Goal: Obtain resource: Download file/media

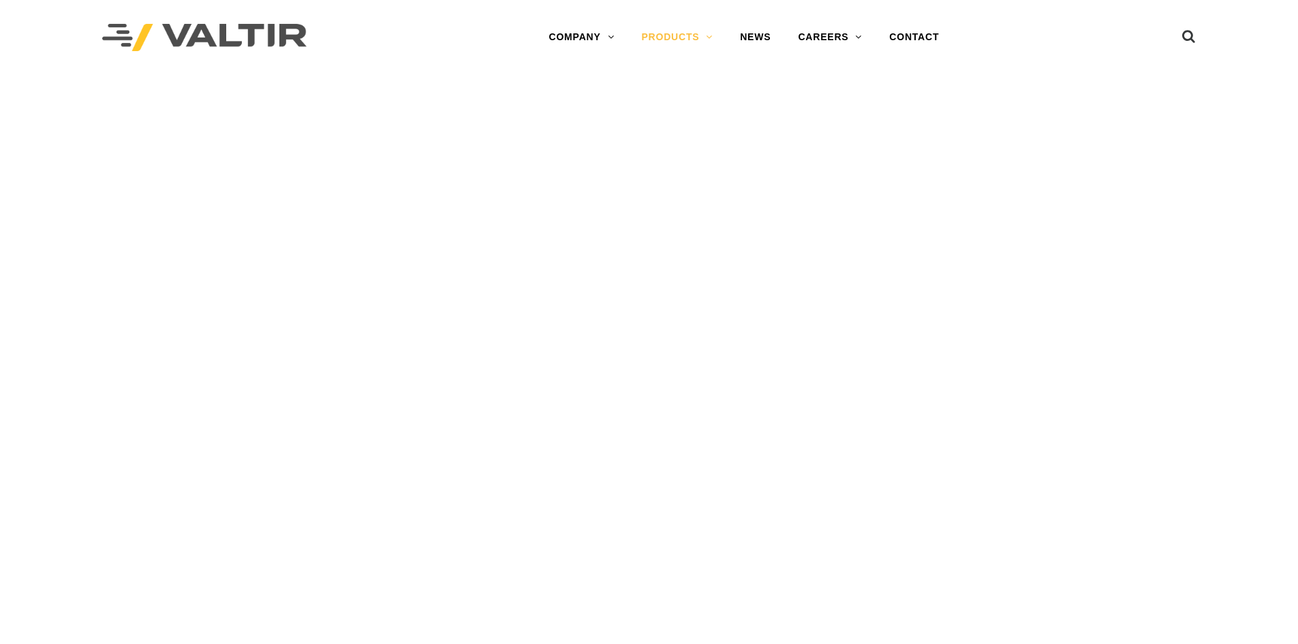
click at [669, 40] on link "PRODUCTS" at bounding box center [676, 37] width 99 height 27
click at [672, 118] on div "PRODUCTS" at bounding box center [649, 114] width 1298 height 78
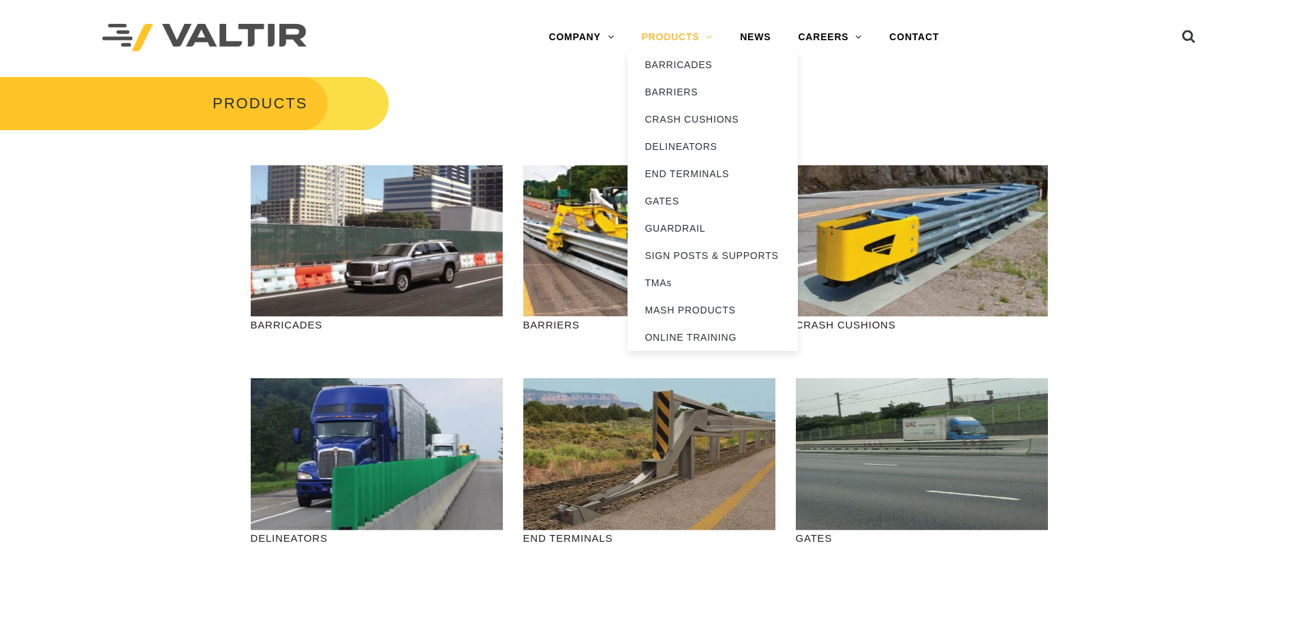
click at [668, 40] on link "PRODUCTS" at bounding box center [676, 37] width 99 height 27
click at [679, 113] on link "CRASH CUSHIONS" at bounding box center [712, 119] width 170 height 27
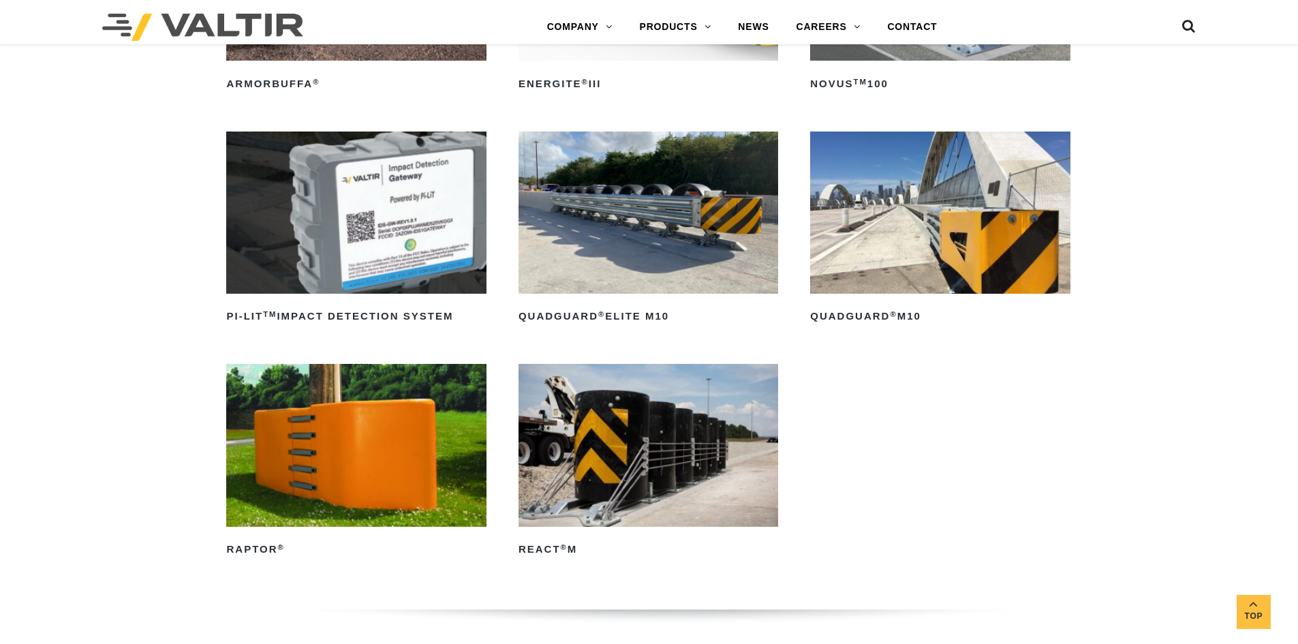
scroll to position [341, 0]
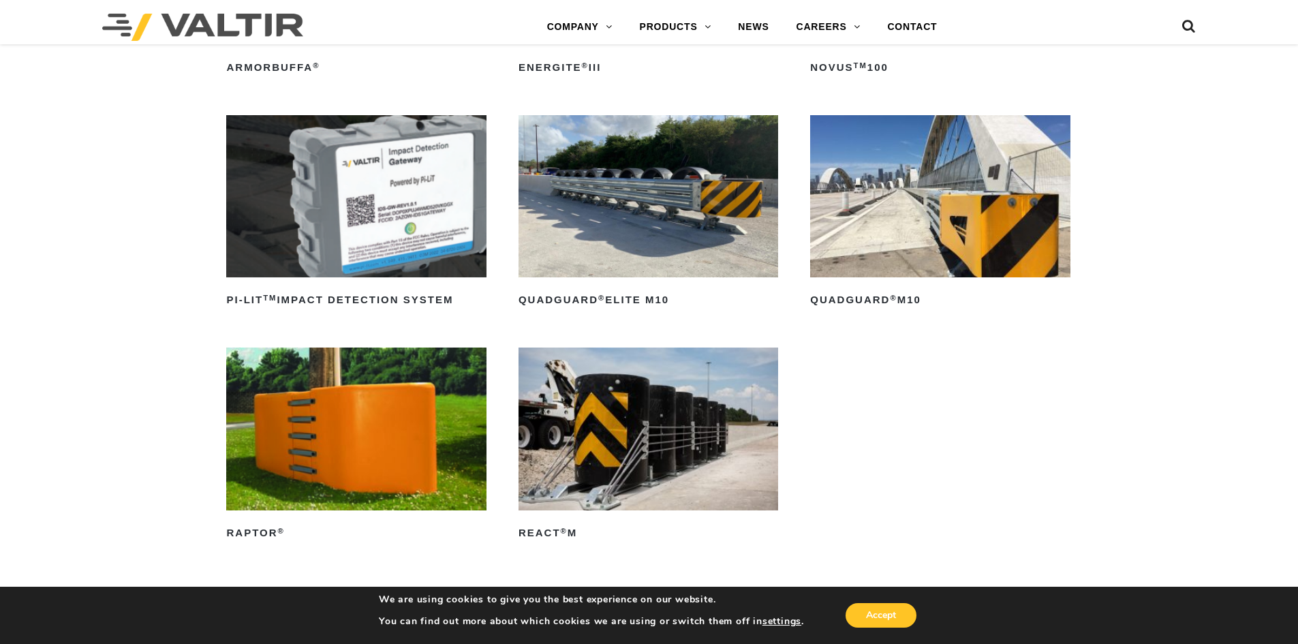
click at [885, 235] on img at bounding box center [940, 196] width 260 height 162
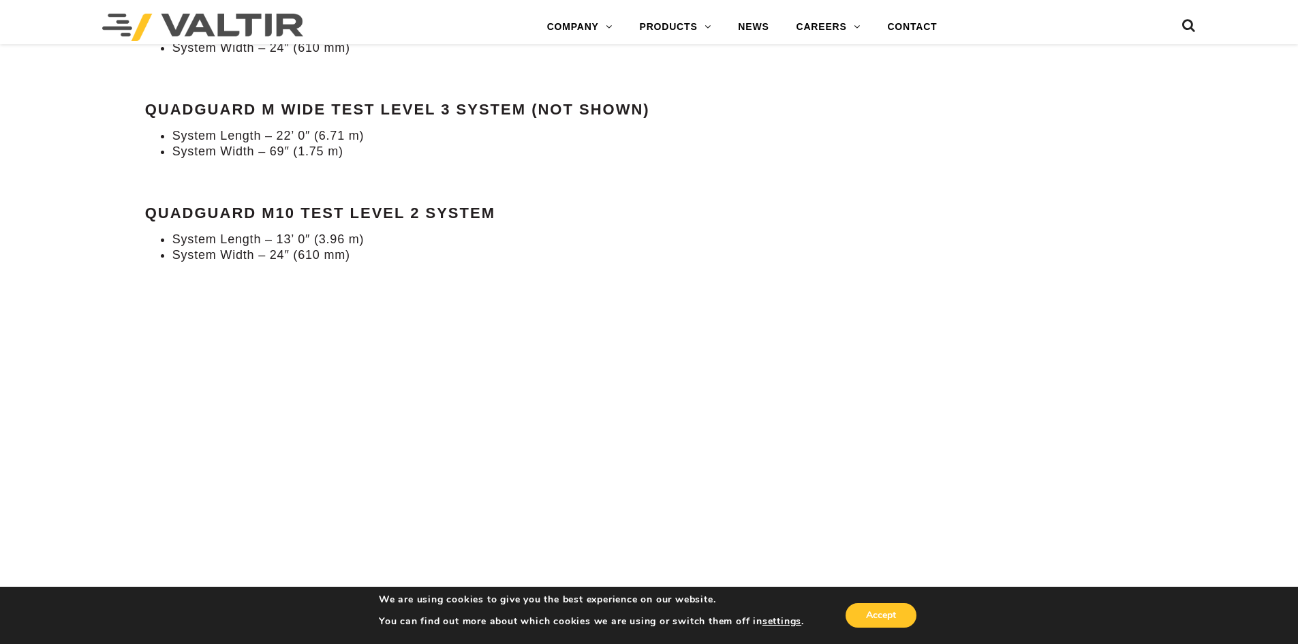
scroll to position [1431, 0]
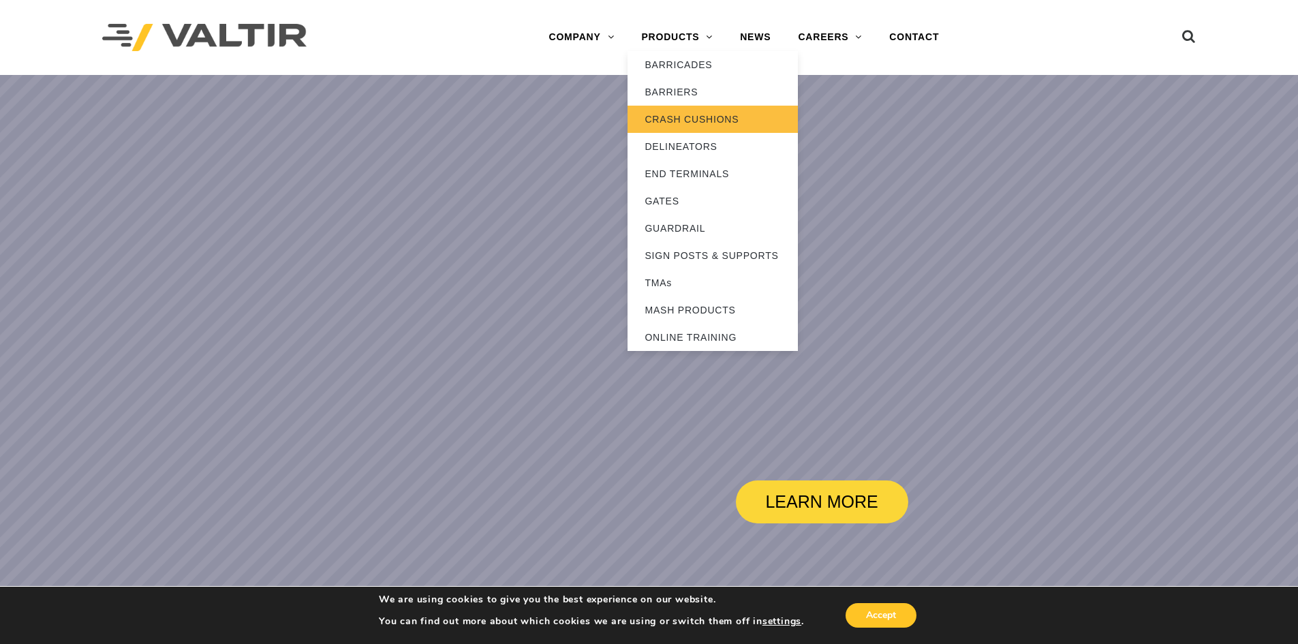
click at [679, 119] on link "CRASH CUSHIONS" at bounding box center [712, 119] width 170 height 27
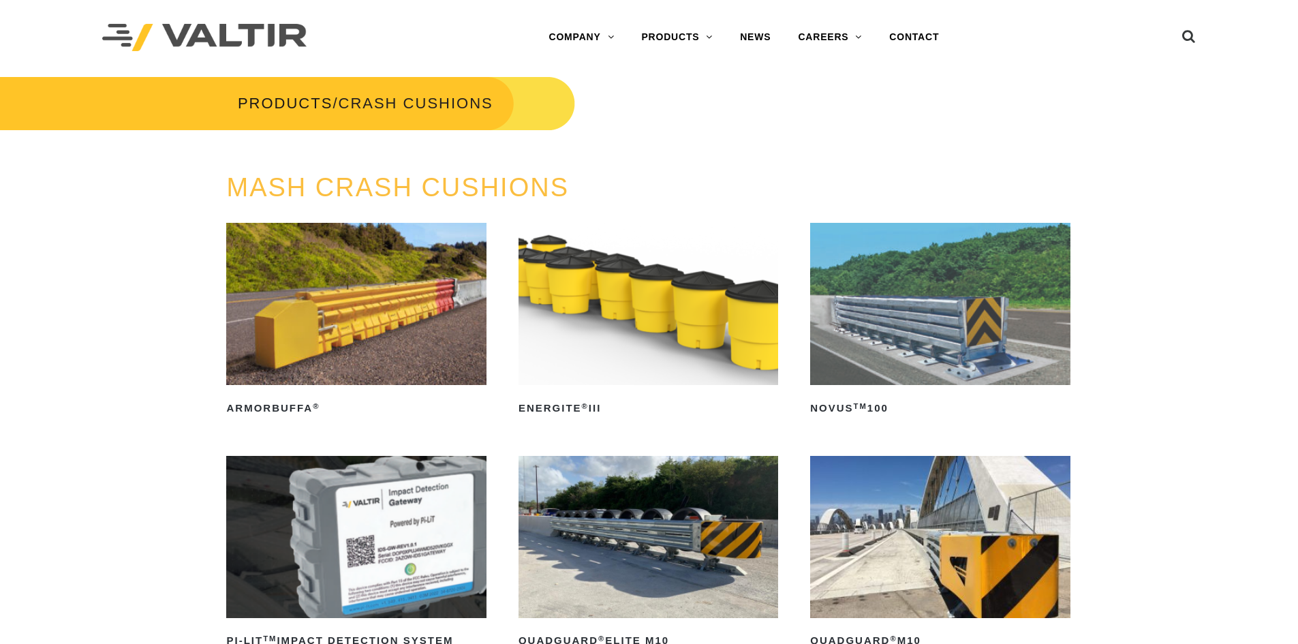
scroll to position [204, 0]
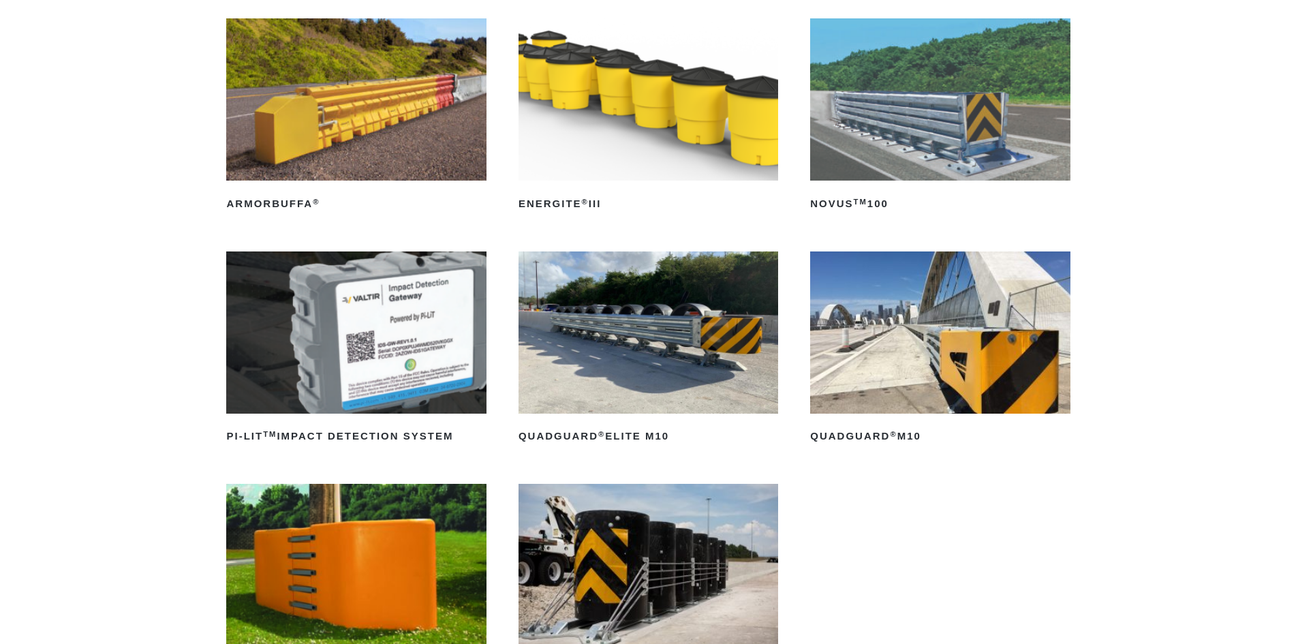
click at [912, 345] on img at bounding box center [940, 332] width 260 height 162
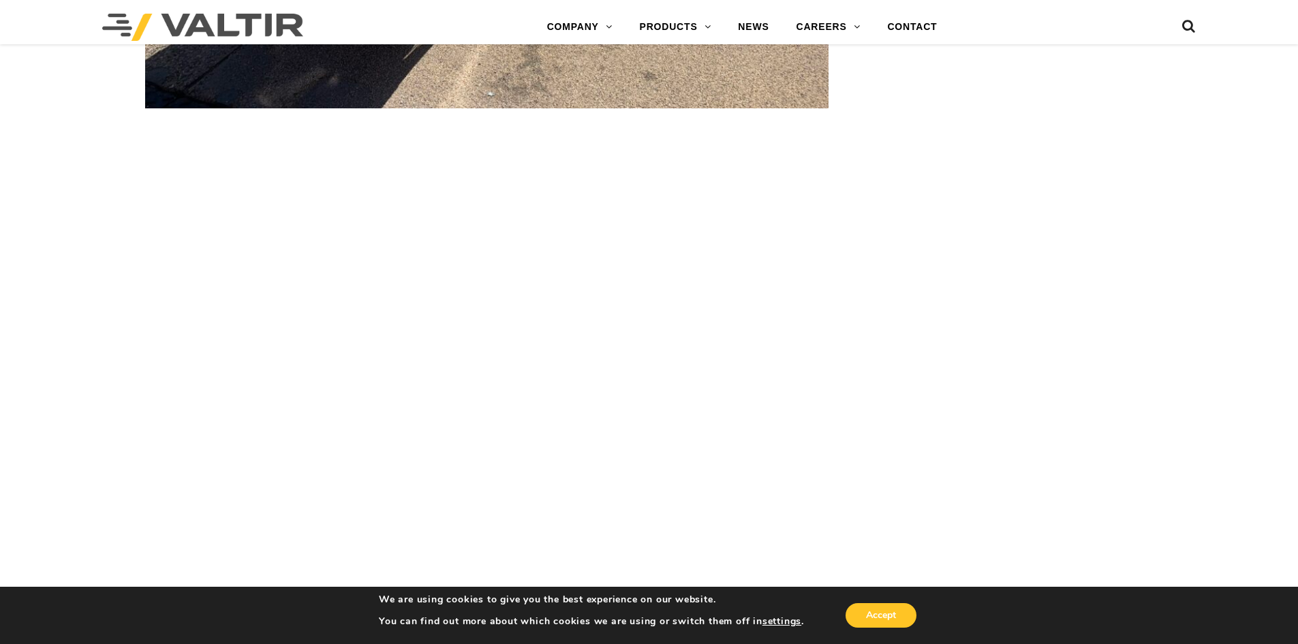
scroll to position [5042, 0]
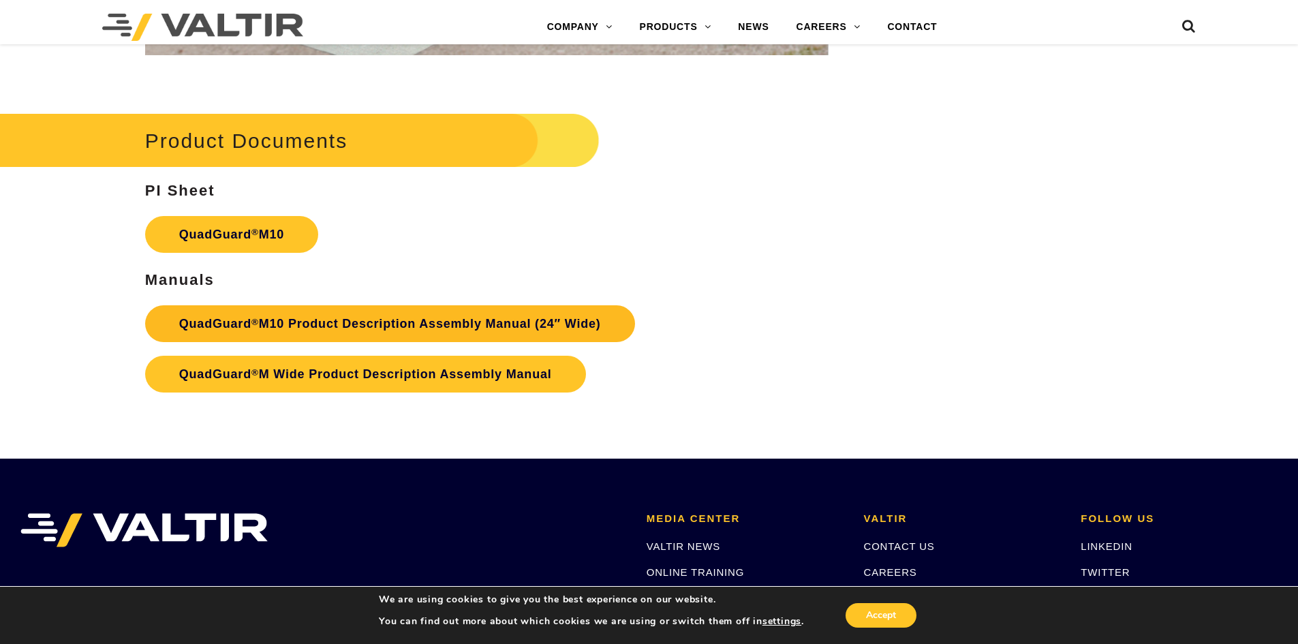
click at [407, 323] on link "QuadGuard ® M10 Product Description Assembly Manual (24″ Wide)" at bounding box center [390, 323] width 490 height 37
